Goal: Information Seeking & Learning: Learn about a topic

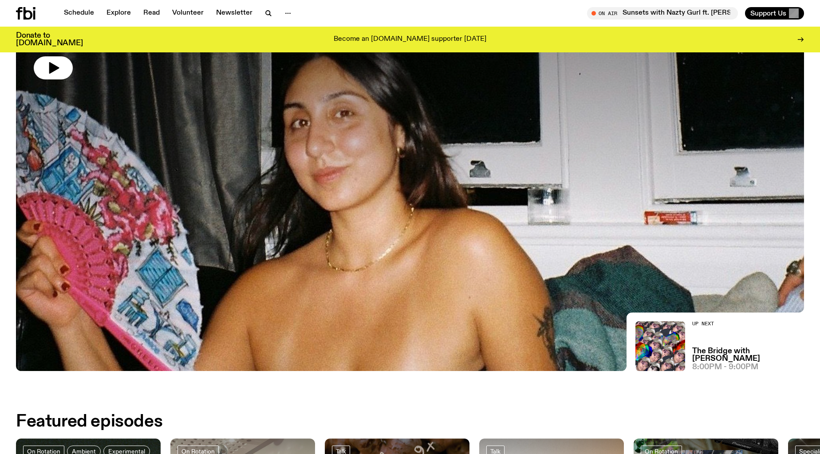
scroll to position [147, 0]
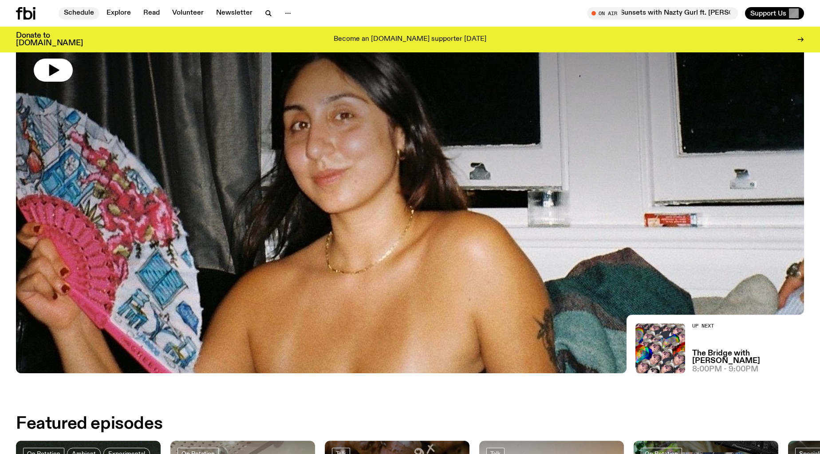
click at [82, 10] on link "Schedule" at bounding box center [79, 13] width 41 height 12
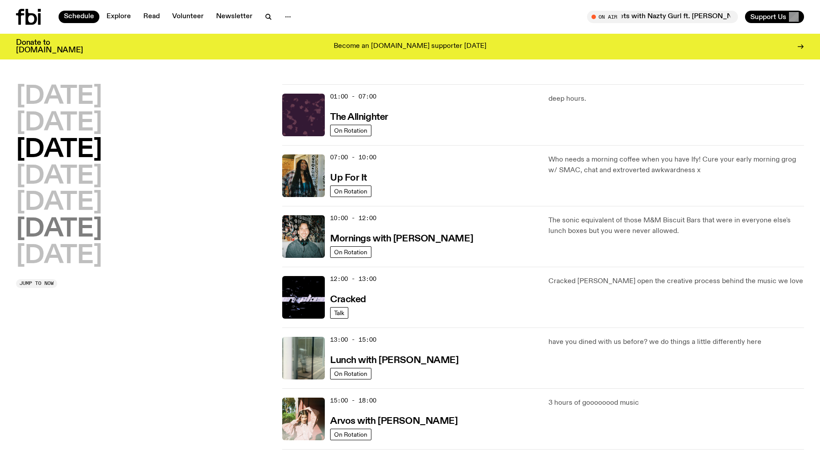
click at [94, 230] on h2 "[DATE]" at bounding box center [59, 229] width 86 height 25
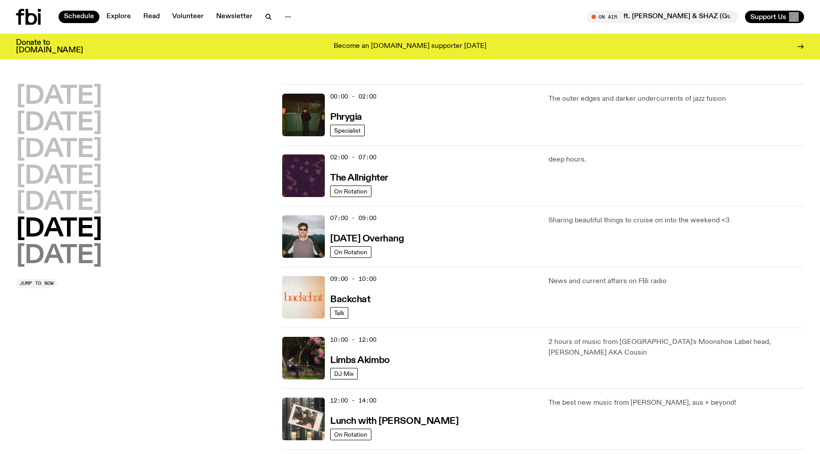
click at [74, 258] on h2 "[DATE]" at bounding box center [59, 256] width 86 height 25
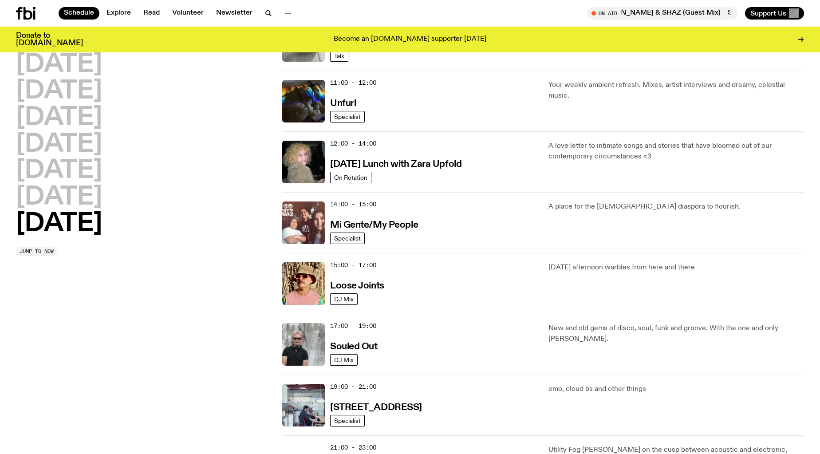
scroll to position [311, 0]
click at [400, 226] on h3 "Mi Gente/My People" at bounding box center [374, 224] width 88 height 9
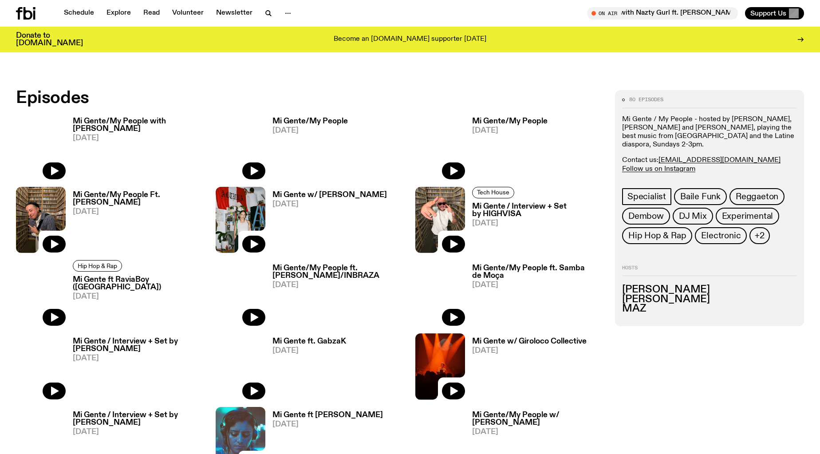
scroll to position [467, 0]
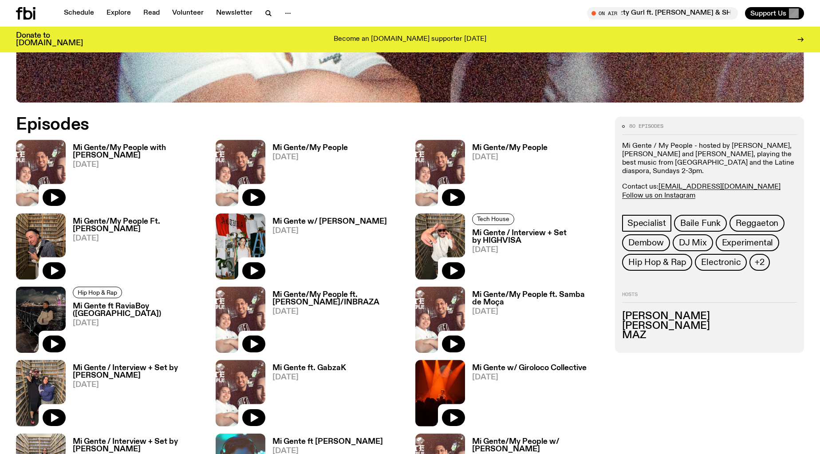
click at [322, 222] on h3 "Mi Gente w/ [PERSON_NAME]" at bounding box center [330, 222] width 115 height 8
